Goal: Information Seeking & Learning: Find specific fact

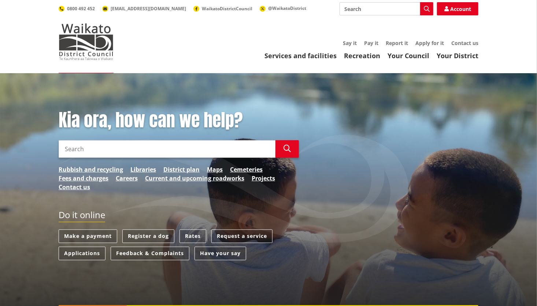
click at [195, 235] on link "Rates" at bounding box center [193, 237] width 27 height 14
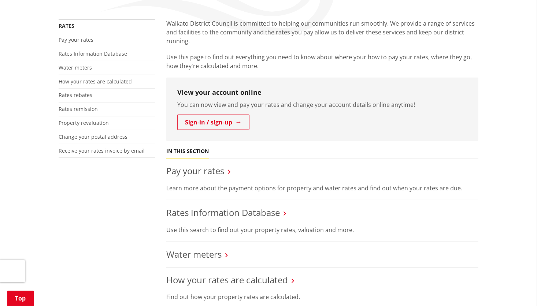
scroll to position [130, 0]
click at [246, 210] on link "Rates Information Database" at bounding box center [223, 212] width 114 height 12
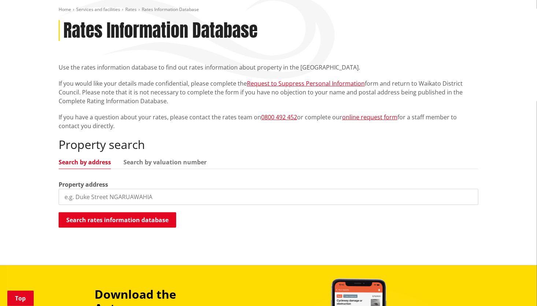
scroll to position [87, 0]
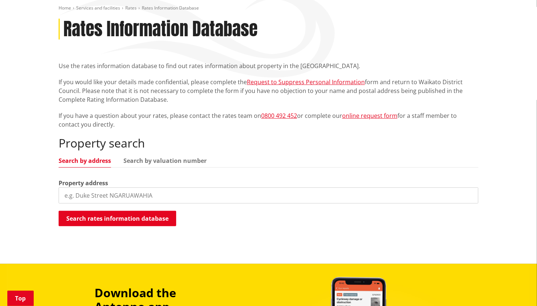
click at [112, 195] on input "search" at bounding box center [269, 196] width 420 height 16
type input "300 shewan"
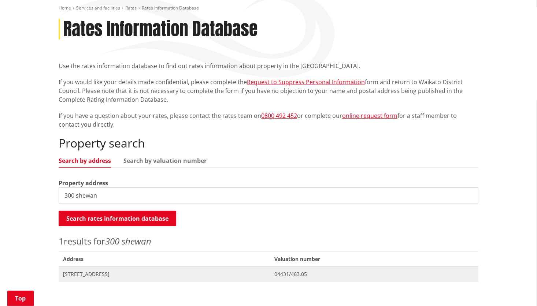
click at [120, 272] on span "[STREET_ADDRESS]" at bounding box center [164, 274] width 203 height 7
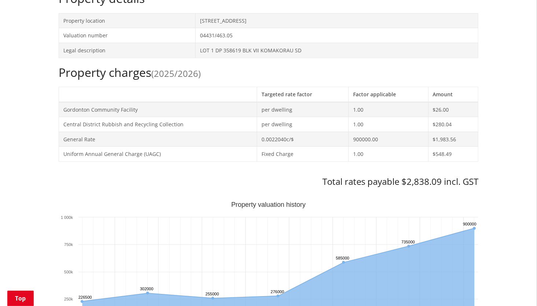
scroll to position [274, 0]
